Goal: Information Seeking & Learning: Find specific fact

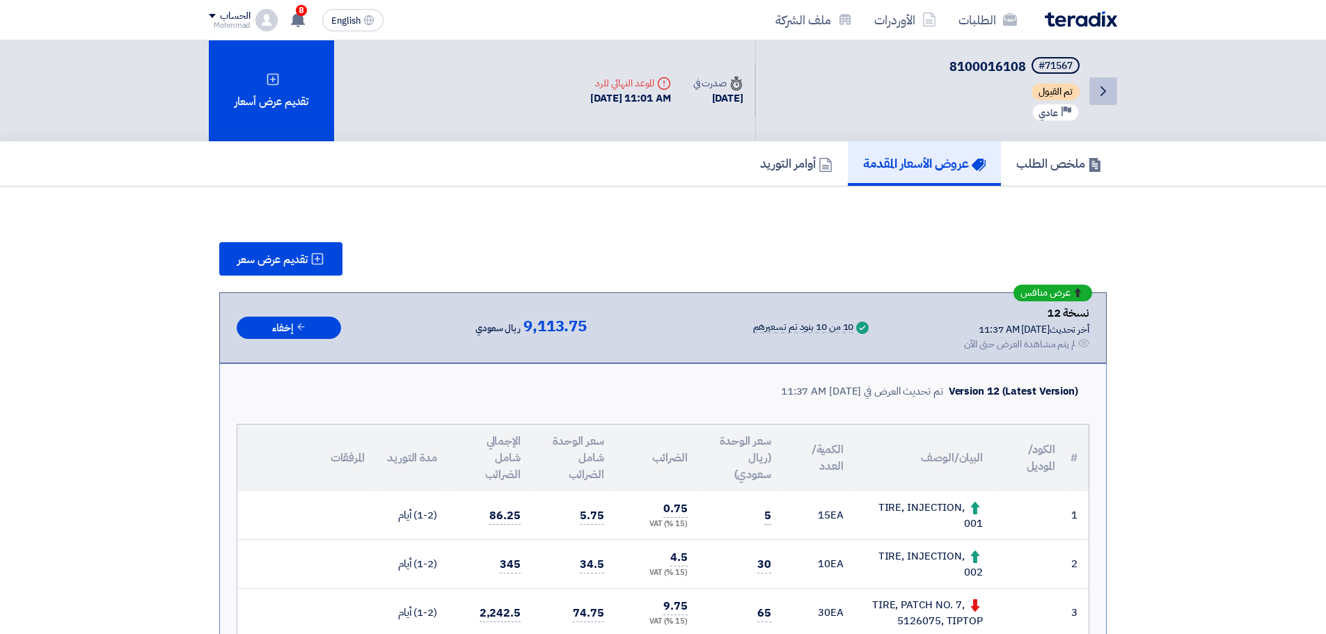
click at [1107, 90] on icon "Back" at bounding box center [1103, 91] width 17 height 17
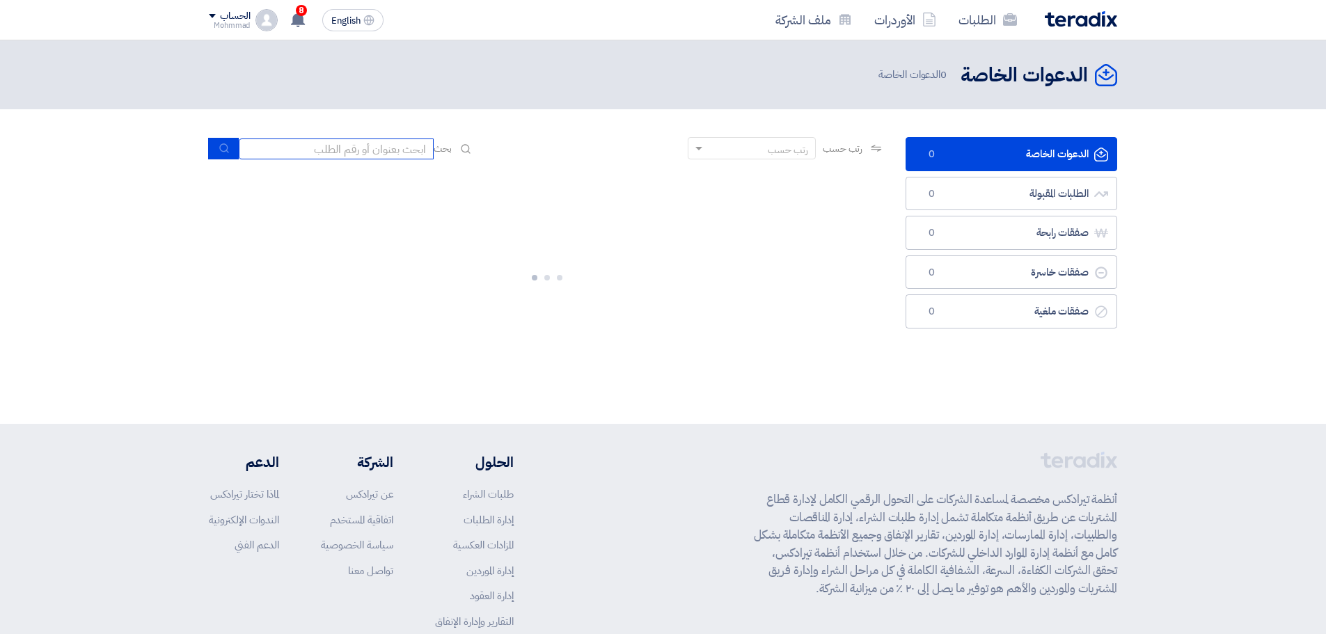
click at [352, 150] on input at bounding box center [336, 149] width 195 height 21
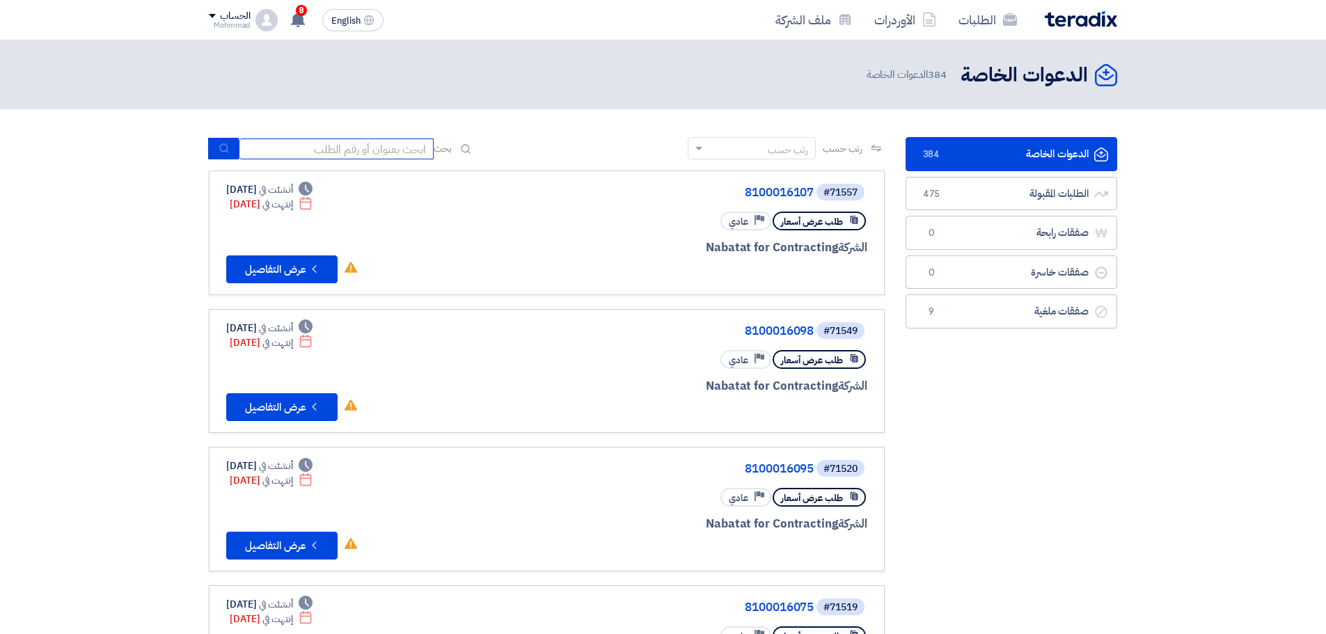
paste input "69689"
type input "69689"
click at [226, 150] on use "submit" at bounding box center [223, 148] width 9 height 9
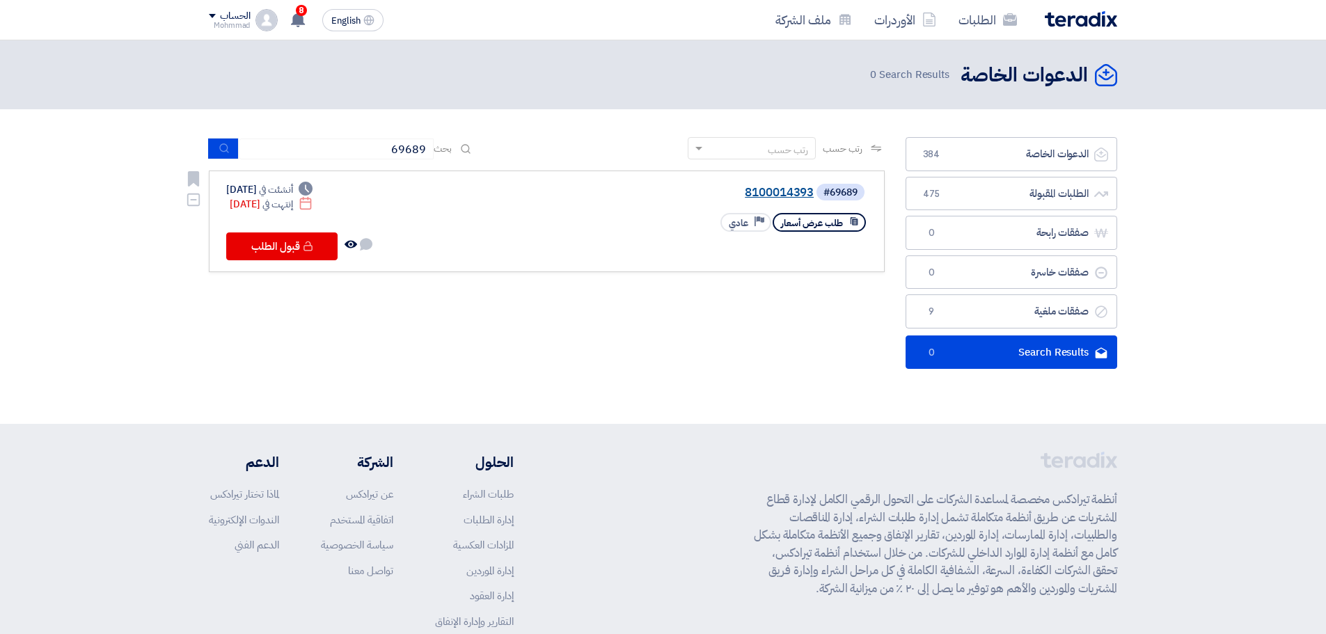
click at [792, 196] on link "8100014393" at bounding box center [674, 193] width 278 height 13
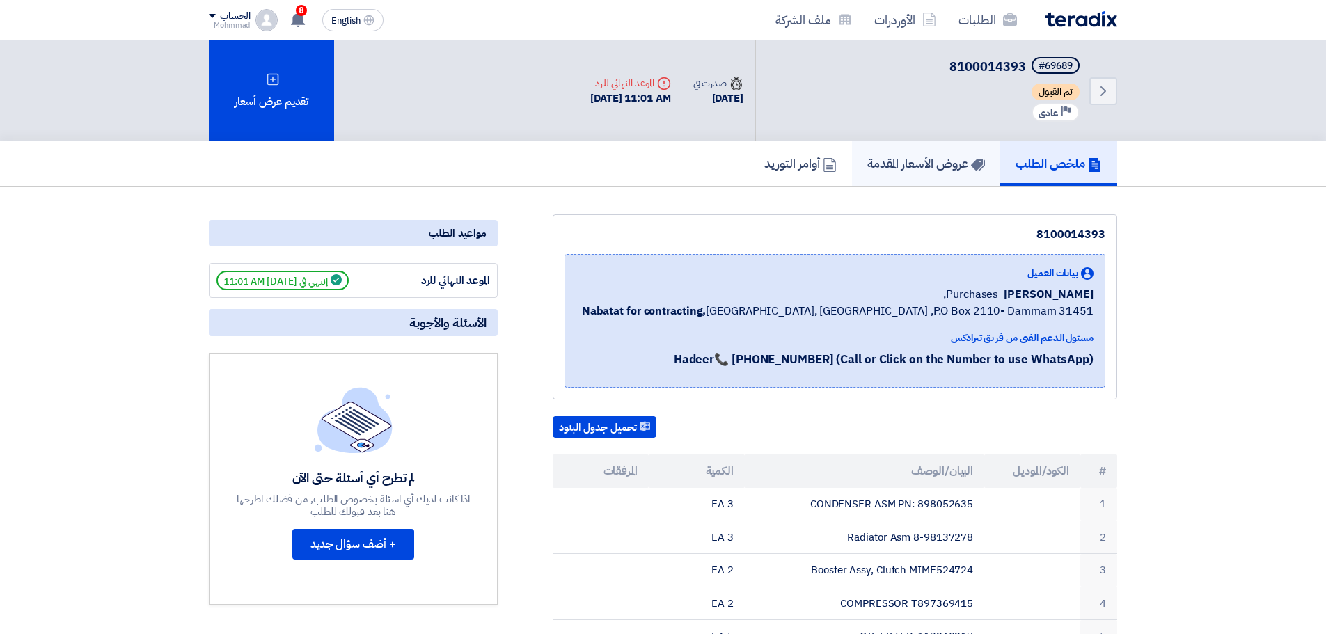
click at [924, 173] on link "عروض الأسعار المقدمة" at bounding box center [926, 163] width 148 height 45
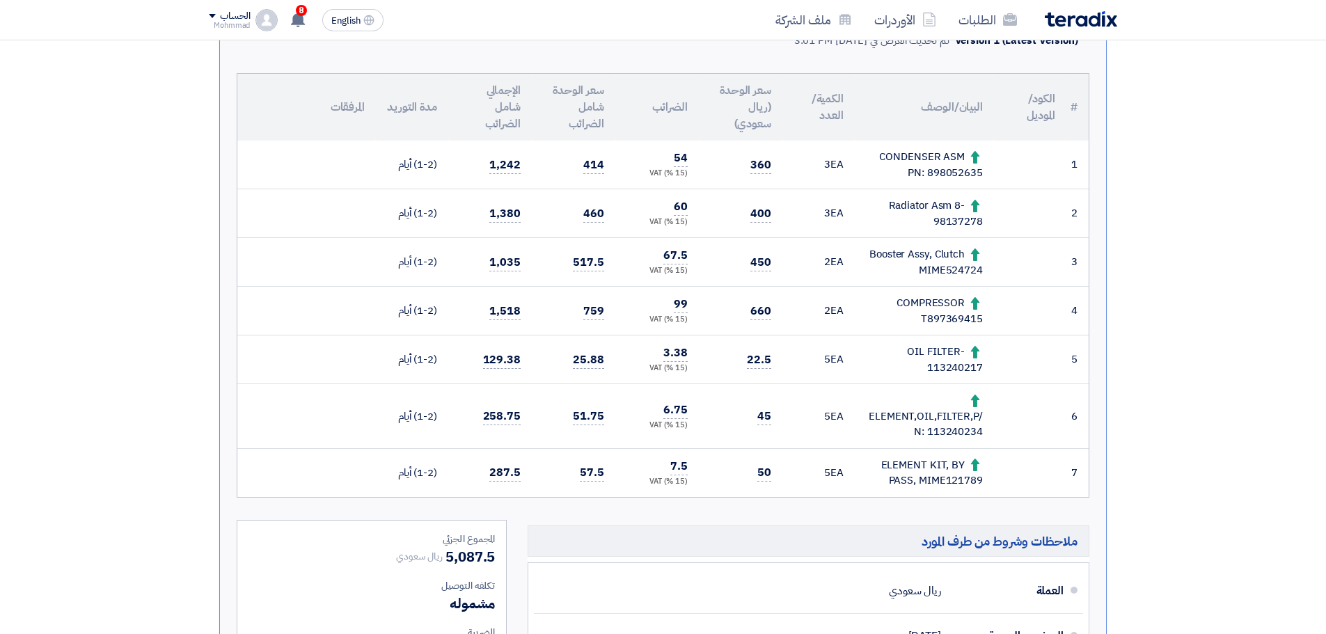
scroll to position [348, 0]
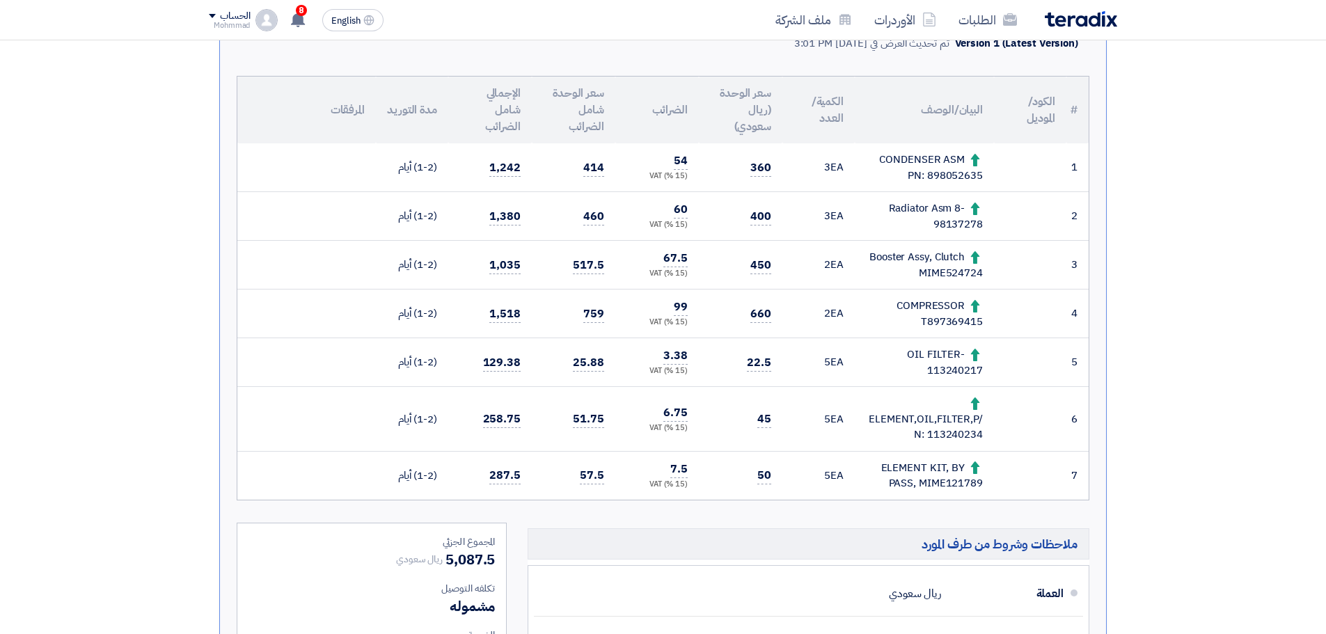
click at [955, 177] on div "CONDENSER ASM PN: 898052635" at bounding box center [924, 167] width 117 height 31
copy div "898052635"
click at [1283, 281] on section "تقديم عرض سعر عرض منافس نسخة 1 أخر تحديث [DATE] 3:01 PM Offer is Seen تمت مشاهد…" at bounding box center [663, 358] width 1326 height 1039
click at [956, 225] on div "Radiator Asm 8-98137278" at bounding box center [924, 215] width 117 height 31
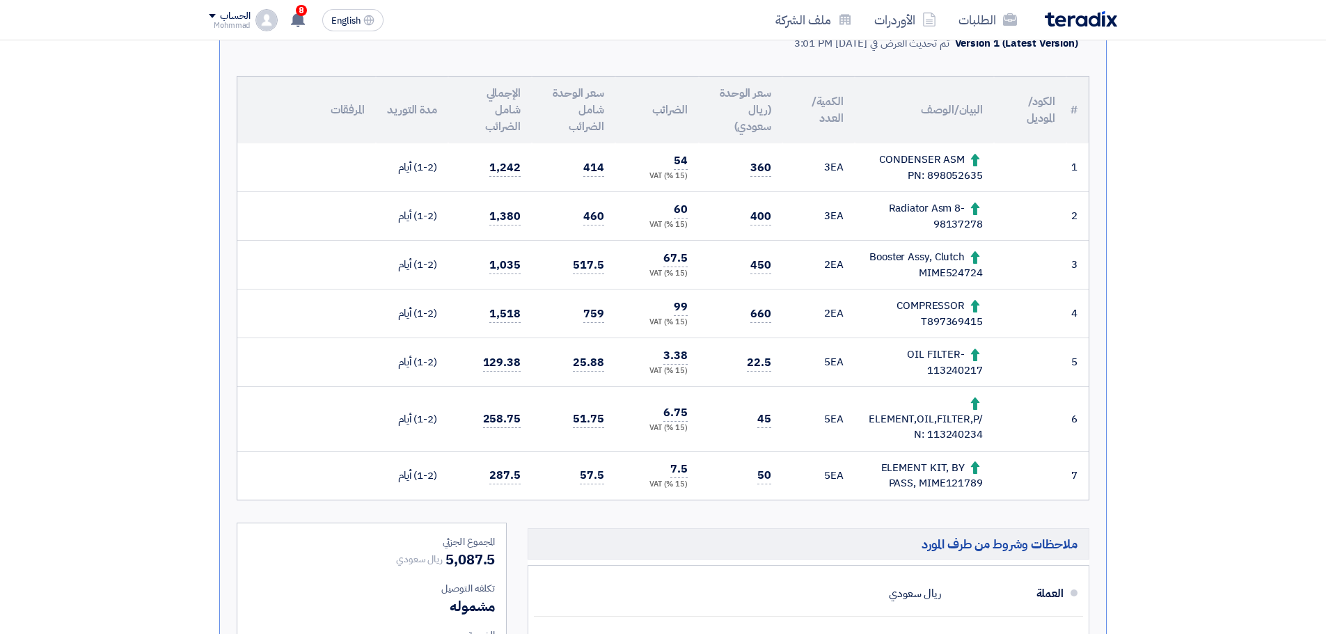
click at [956, 225] on div "Radiator Asm 8-98137278" at bounding box center [924, 215] width 117 height 31
drag, startPoint x: 956, startPoint y: 207, endPoint x: 917, endPoint y: 230, distance: 45.2
click at [917, 230] on div "Radiator Asm 8-98137278" at bounding box center [924, 215] width 117 height 31
copy div "8-98137278"
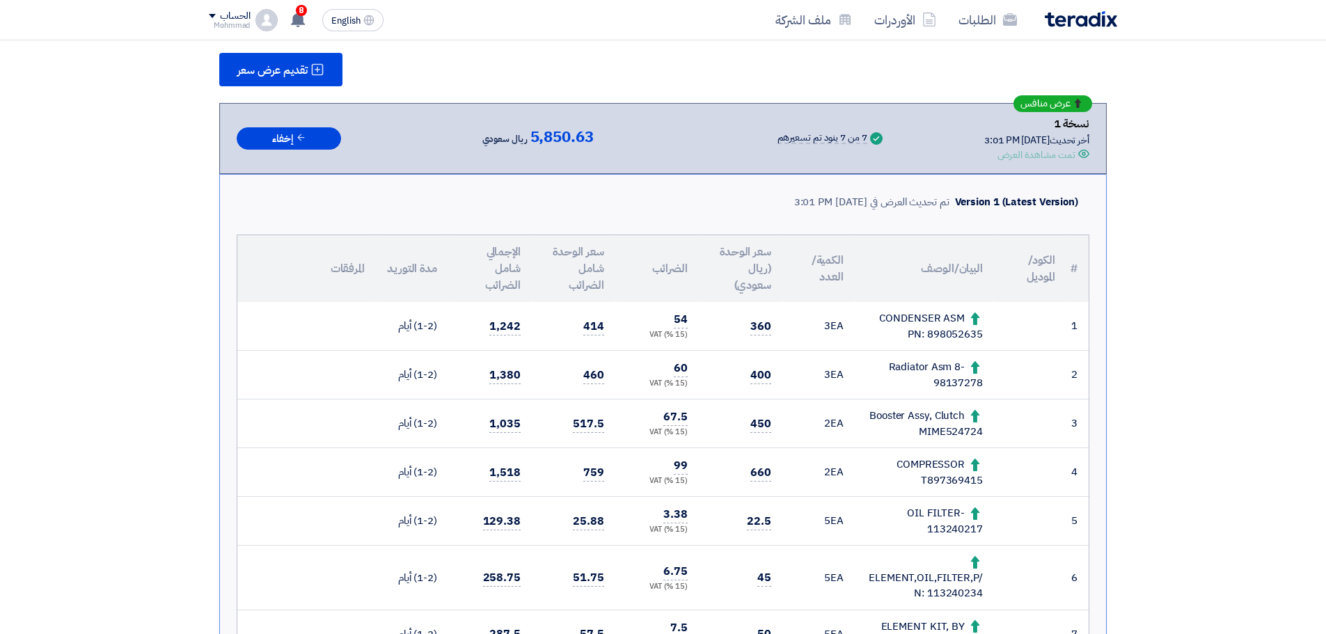
scroll to position [232, 0]
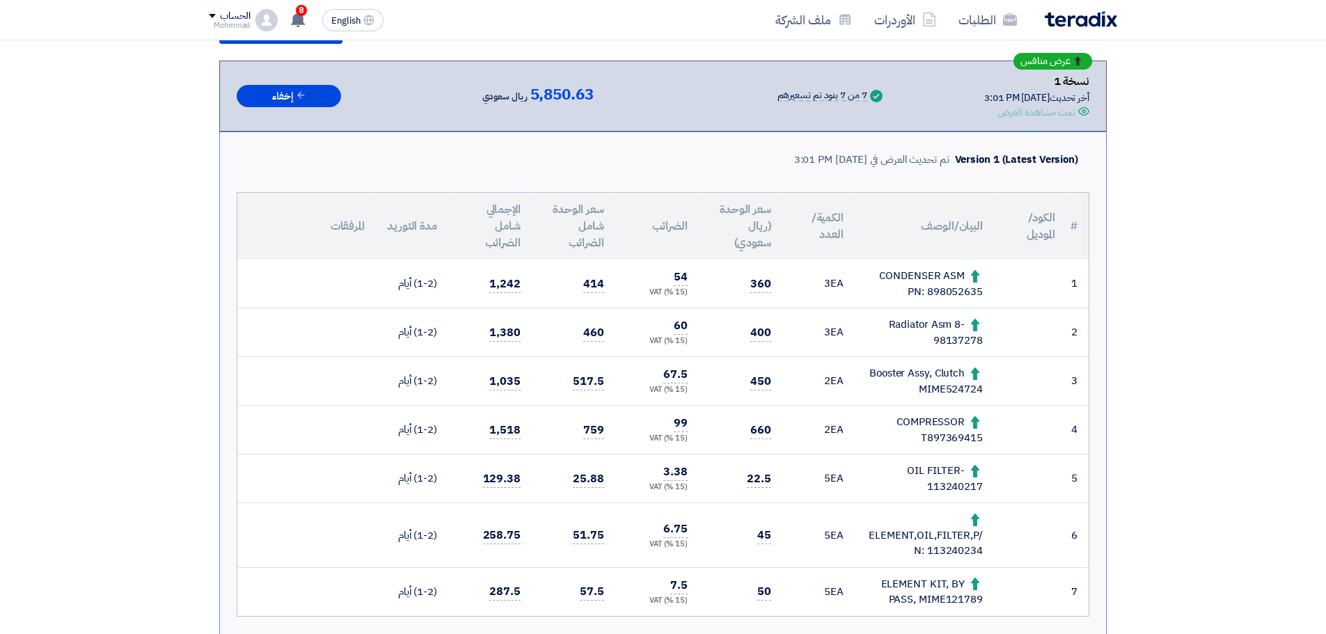
click at [949, 334] on div "Radiator Asm 8-98137278" at bounding box center [924, 332] width 117 height 31
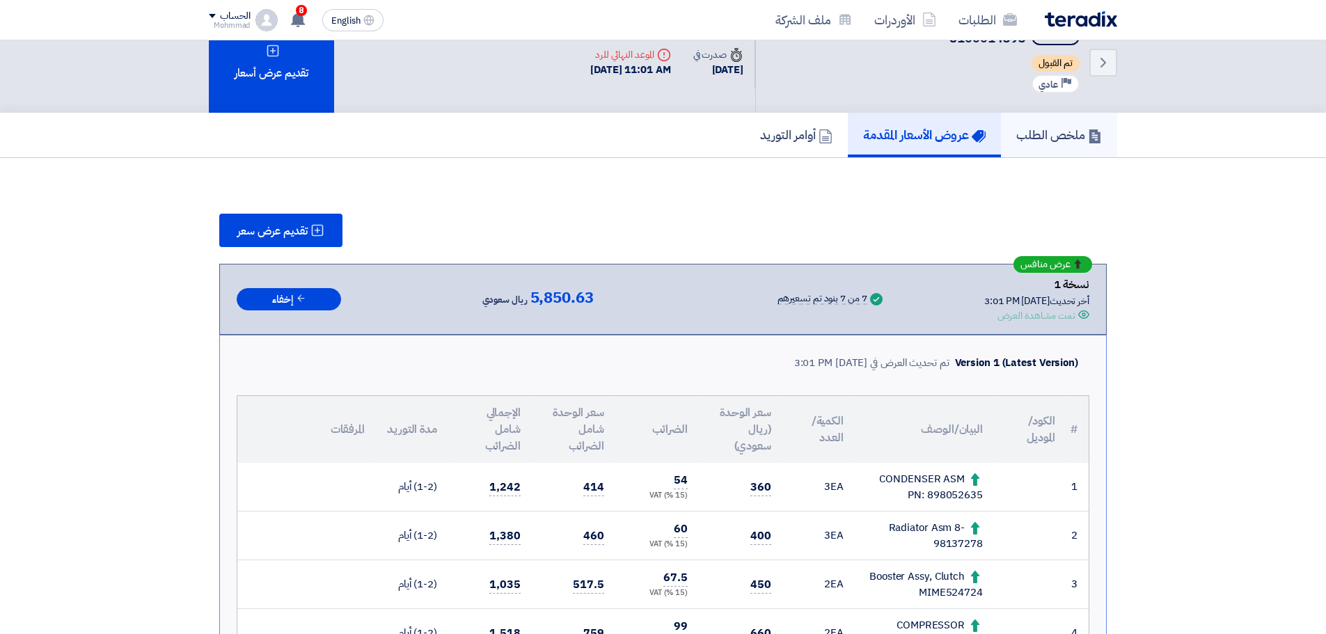
scroll to position [0, 0]
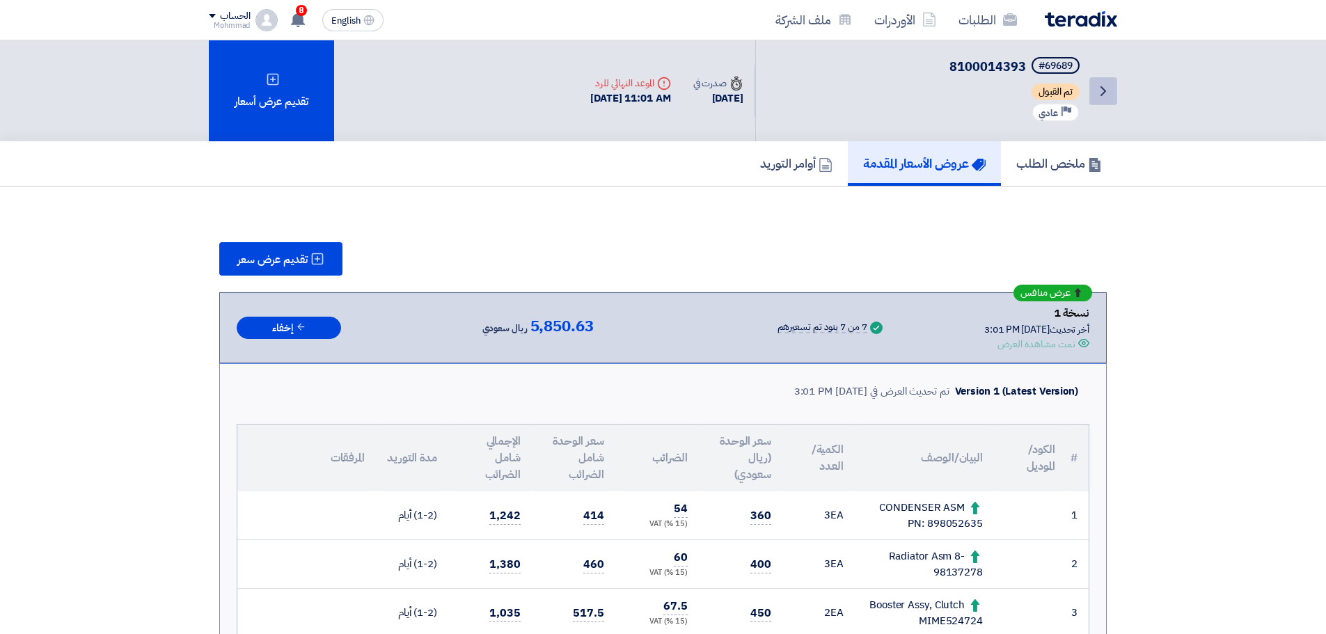
click at [1100, 92] on icon "Back" at bounding box center [1103, 91] width 17 height 17
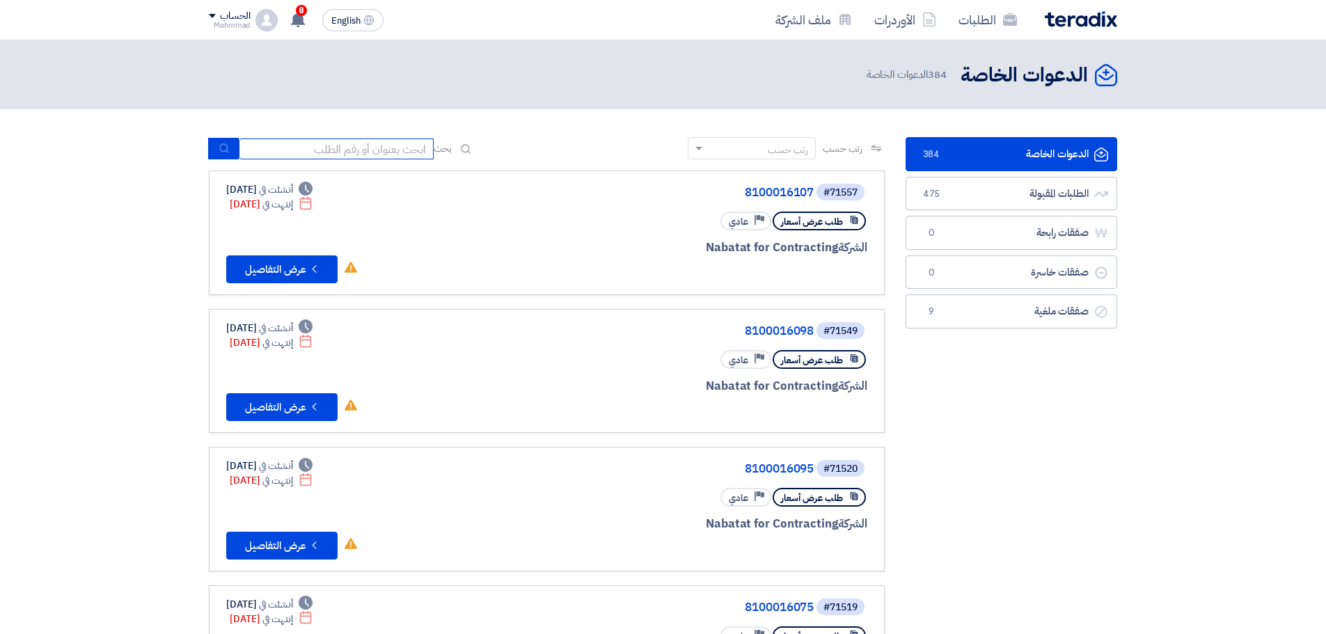
click at [297, 151] on input at bounding box center [336, 149] width 195 height 21
paste input "8-98137278"
click at [391, 153] on input "8-98137278" at bounding box center [336, 149] width 195 height 21
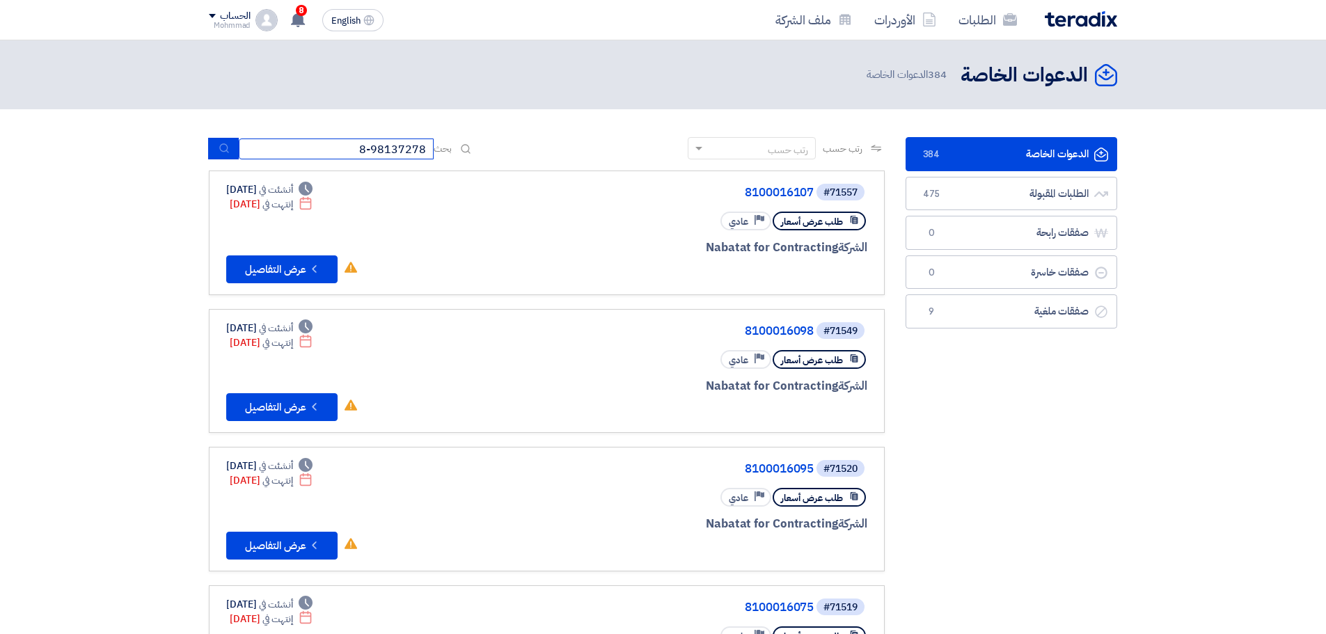
paste input "69689"
type input "69689"
click at [219, 153] on icon "submit" at bounding box center [224, 148] width 11 height 11
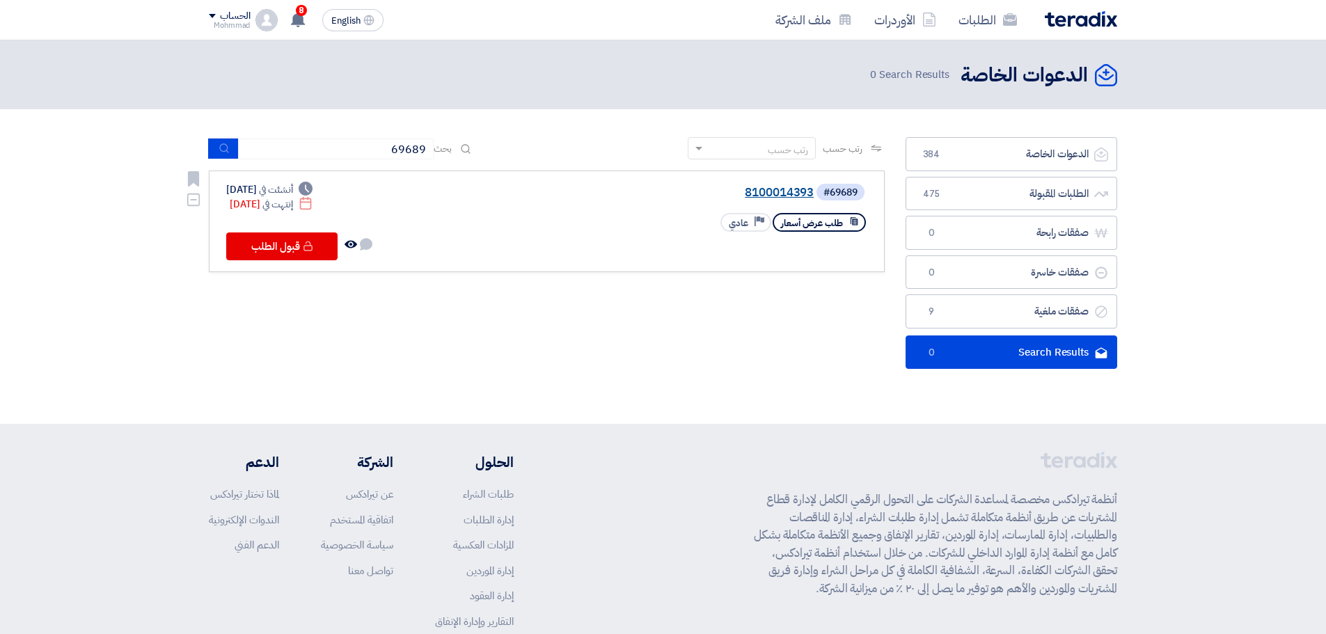
click at [780, 189] on link "8100014393" at bounding box center [674, 193] width 278 height 13
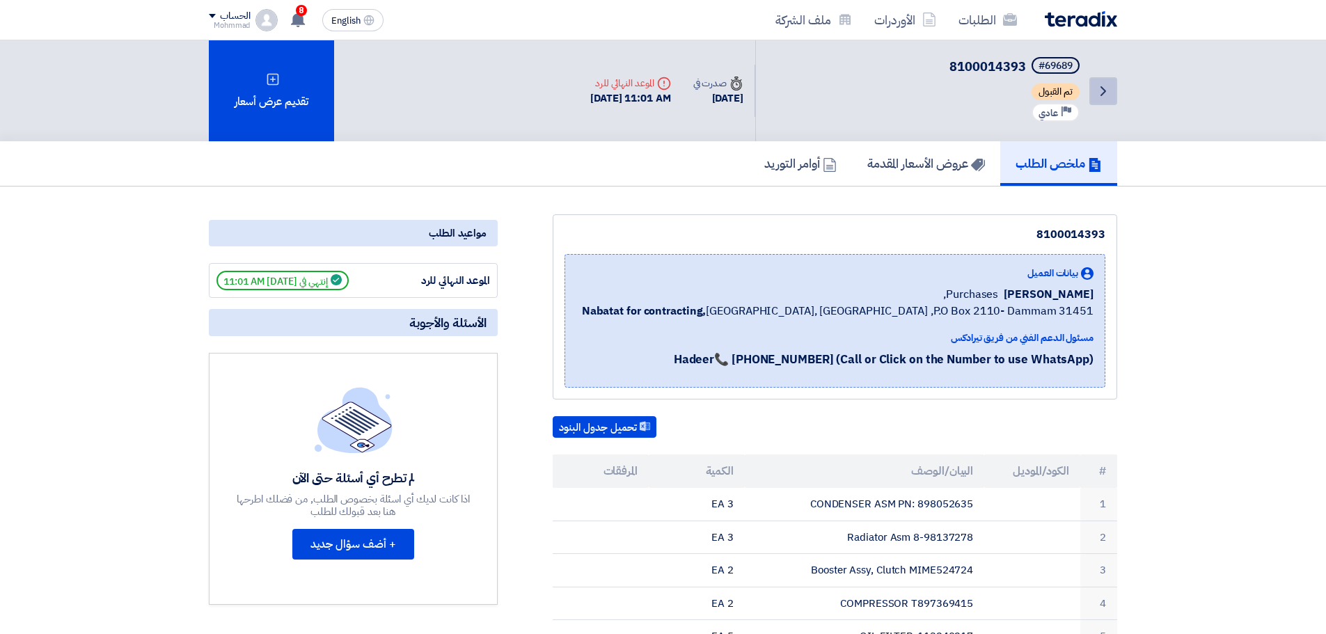
click at [1100, 84] on icon "Back" at bounding box center [1103, 91] width 17 height 17
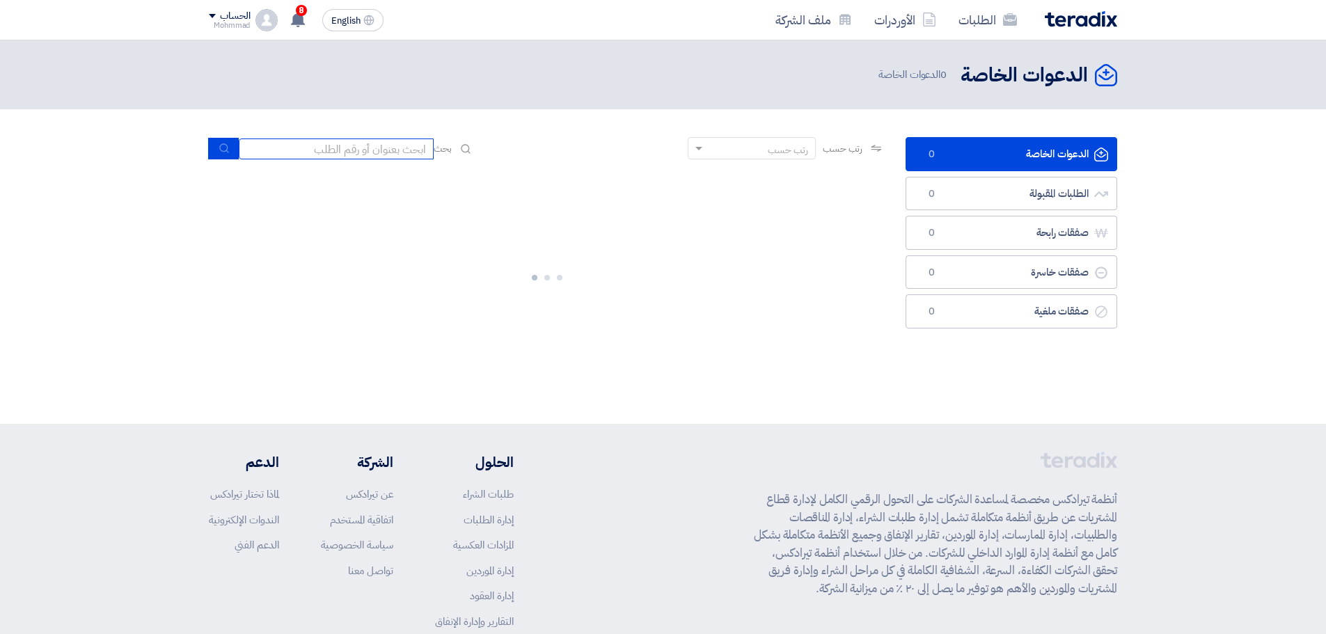
click at [343, 152] on input at bounding box center [336, 149] width 195 height 21
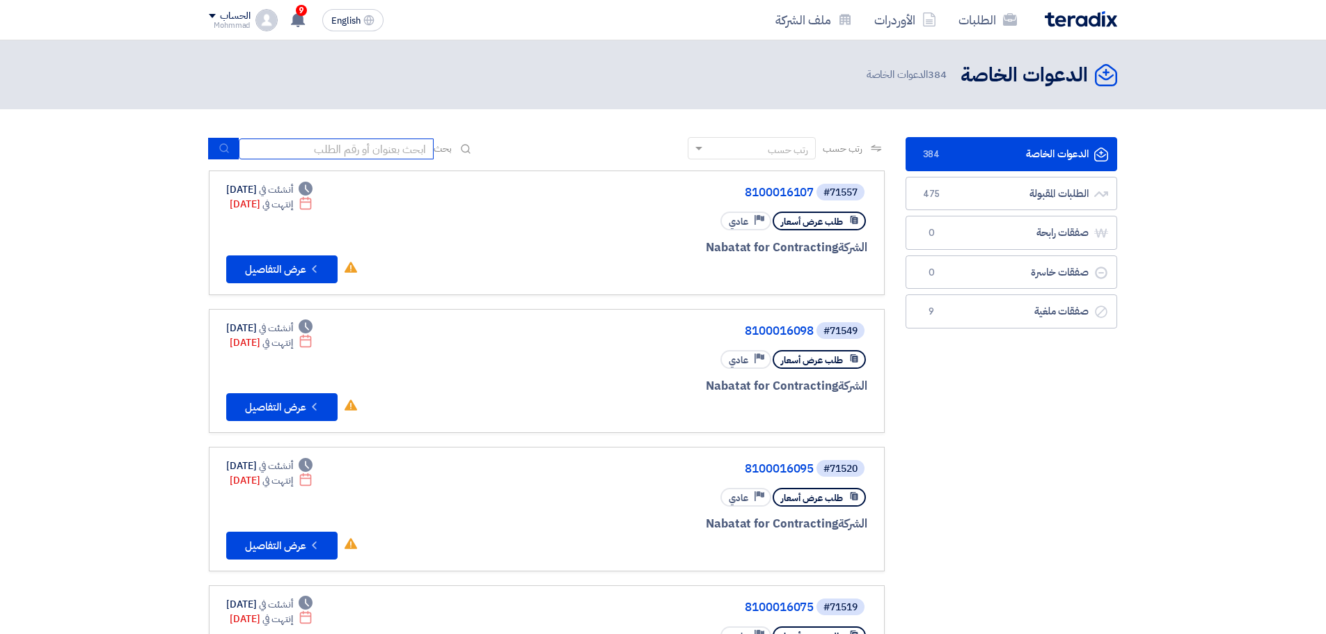
click at [381, 146] on input at bounding box center [336, 149] width 195 height 21
type input "14728"
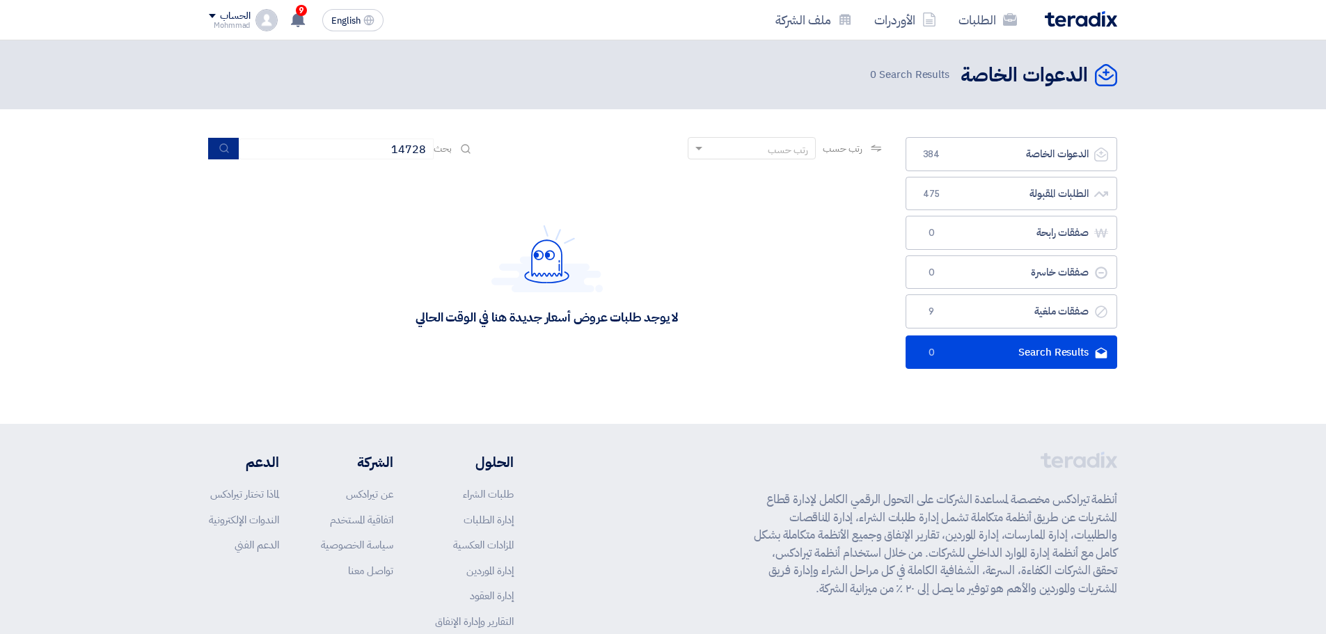
click at [218, 140] on button "submit" at bounding box center [223, 149] width 31 height 22
